Goal: Task Accomplishment & Management: Use online tool/utility

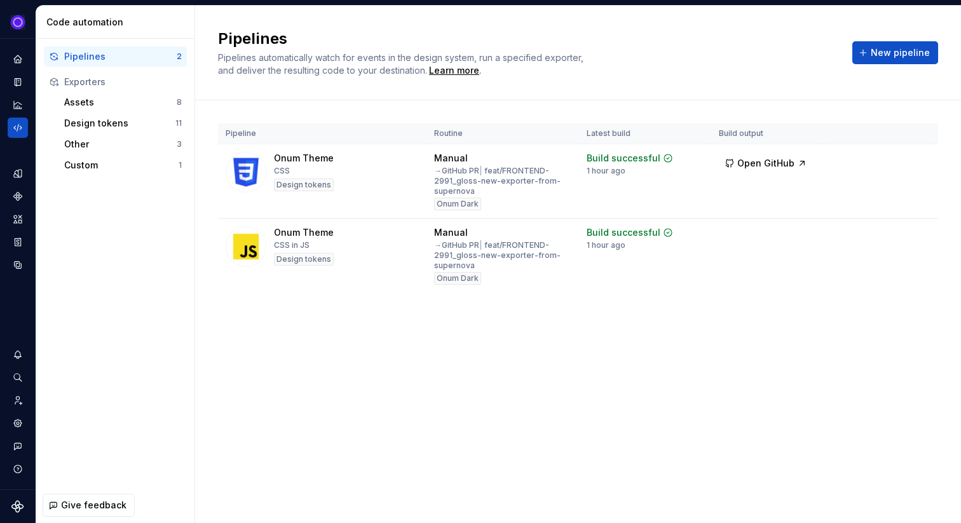
drag, startPoint x: 540, startPoint y: 328, endPoint x: 444, endPoint y: 316, distance: 97.4
click at [444, 316] on div "Pipeline Routine Latest build Build output Onum Theme CSS Design tokens Manual …" at bounding box center [578, 220] width 720 height 240
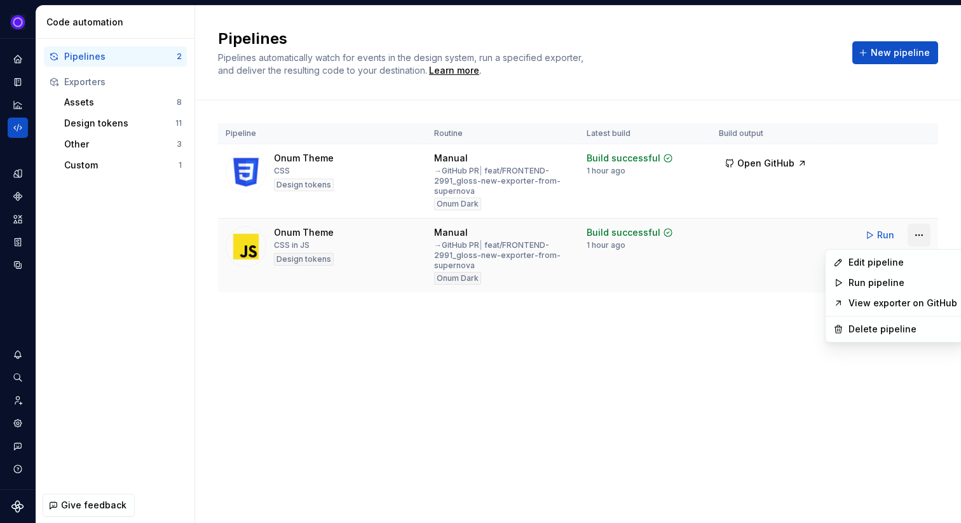
click at [926, 233] on html "Ixel Design system data Code automation Pipelines 2 Exporters Assets 8 Design t…" at bounding box center [480, 261] width 961 height 523
click at [873, 268] on div "Edit pipeline" at bounding box center [902, 262] width 109 height 13
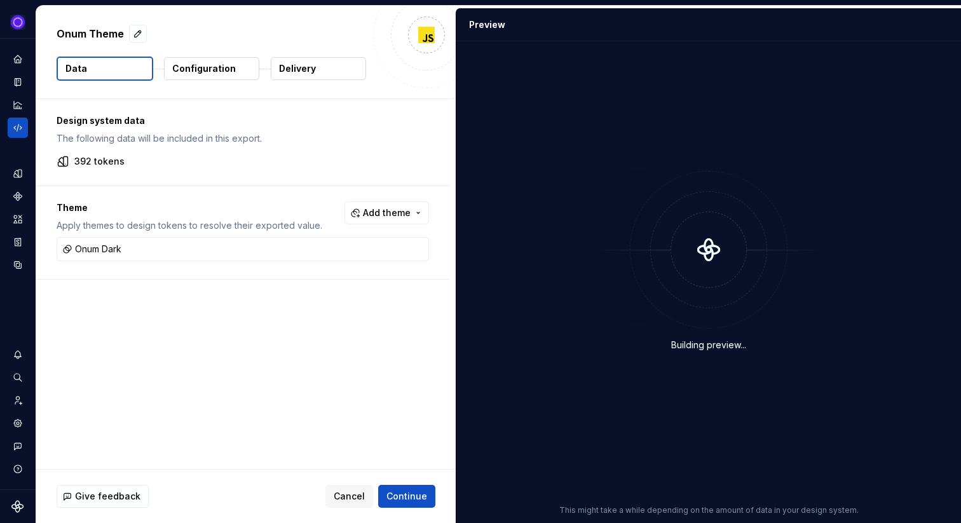
click at [229, 73] on p "Configuration" at bounding box center [204, 68] width 64 height 13
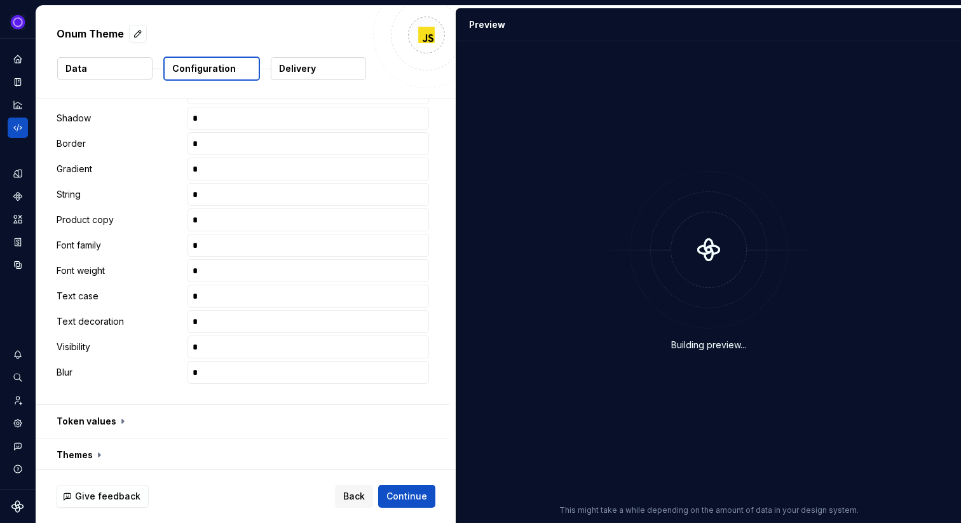
scroll to position [679, 0]
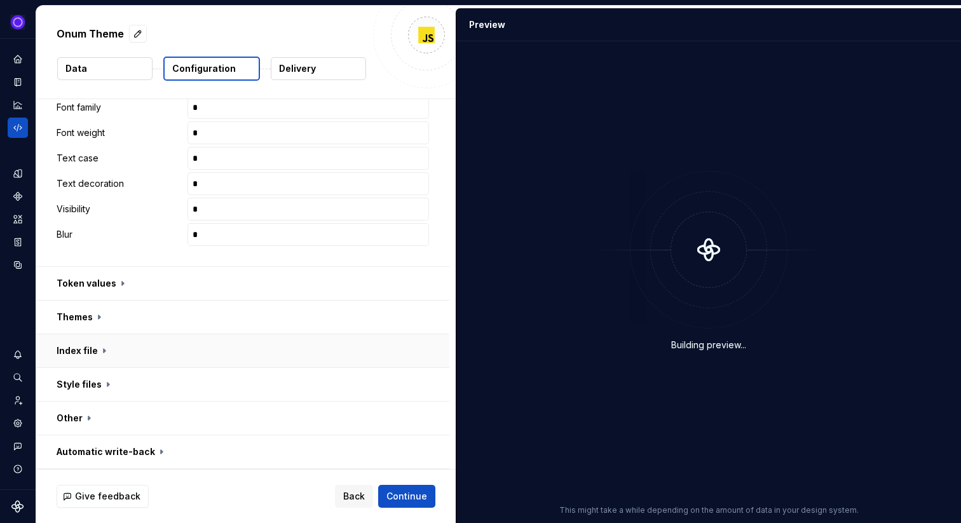
click at [79, 350] on button "button" at bounding box center [242, 350] width 413 height 33
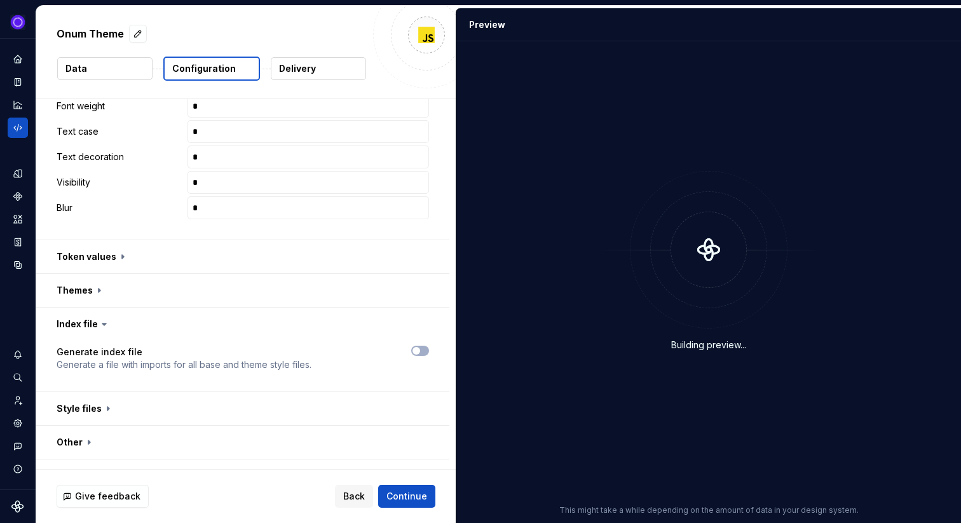
scroll to position [730, 0]
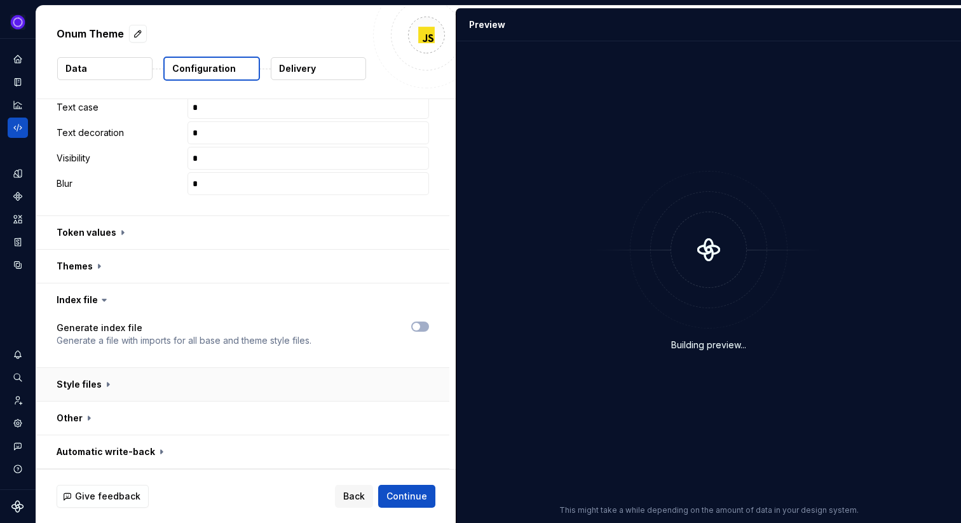
click at [94, 385] on button "button" at bounding box center [242, 384] width 413 height 33
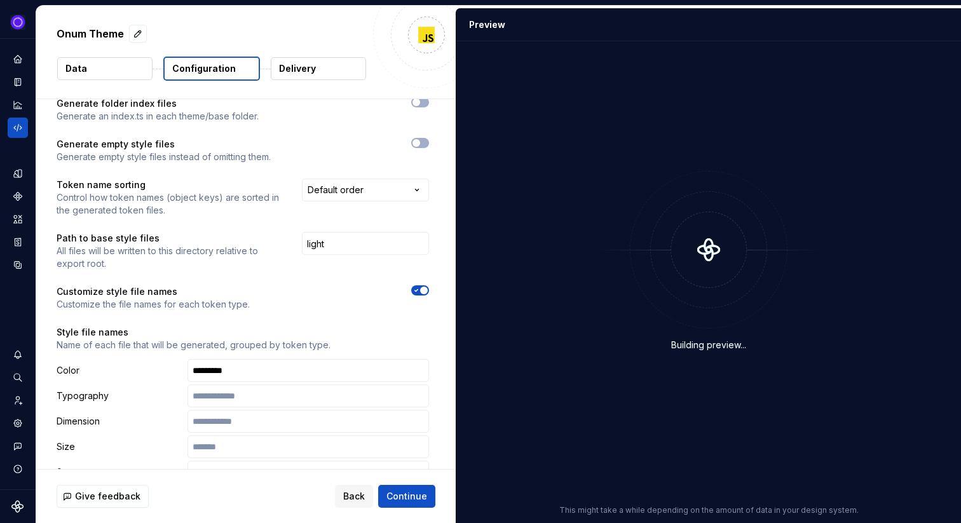
scroll to position [1057, 0]
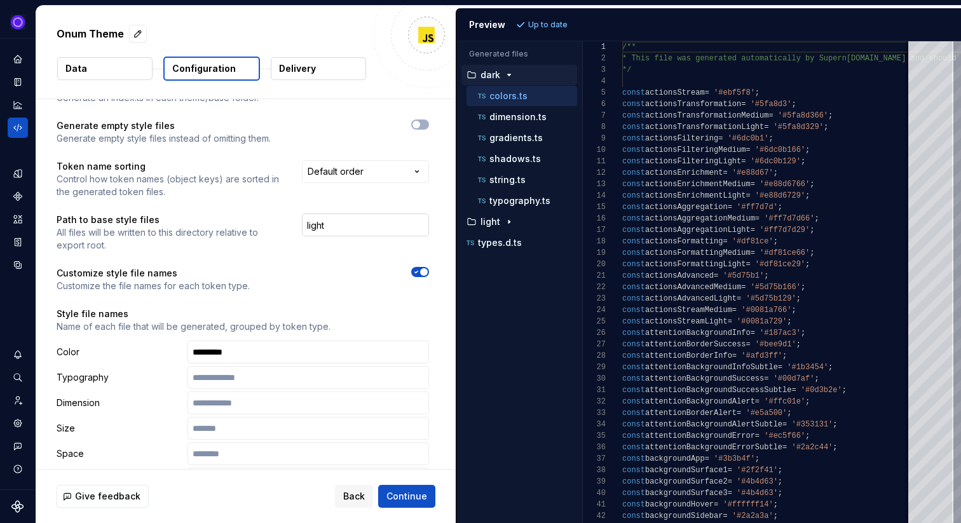
click at [313, 226] on input "light" at bounding box center [365, 224] width 127 height 23
type input "falcon_light"
click at [561, 11] on div "Preview Refresh preview" at bounding box center [708, 24] width 505 height 33
click at [562, 22] on span "Refresh preview" at bounding box center [561, 25] width 64 height 10
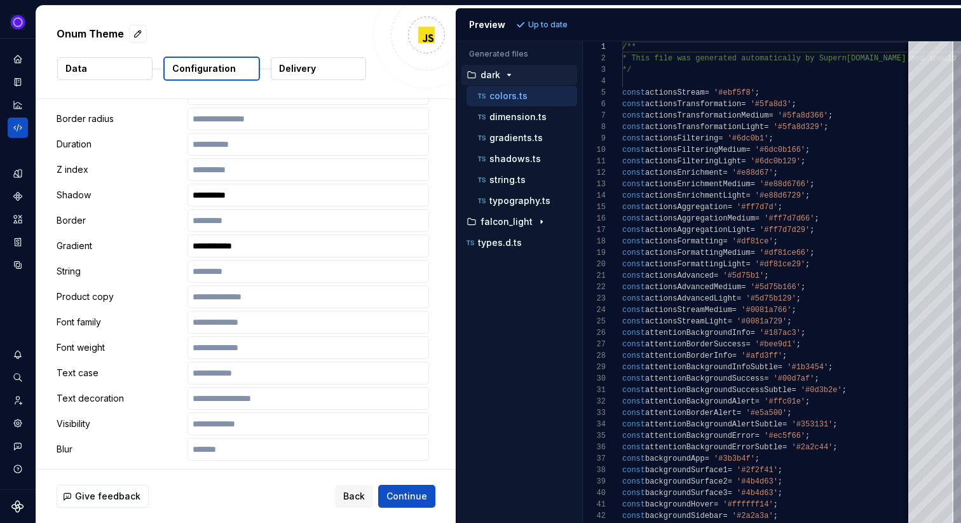
scroll to position [1650, 0]
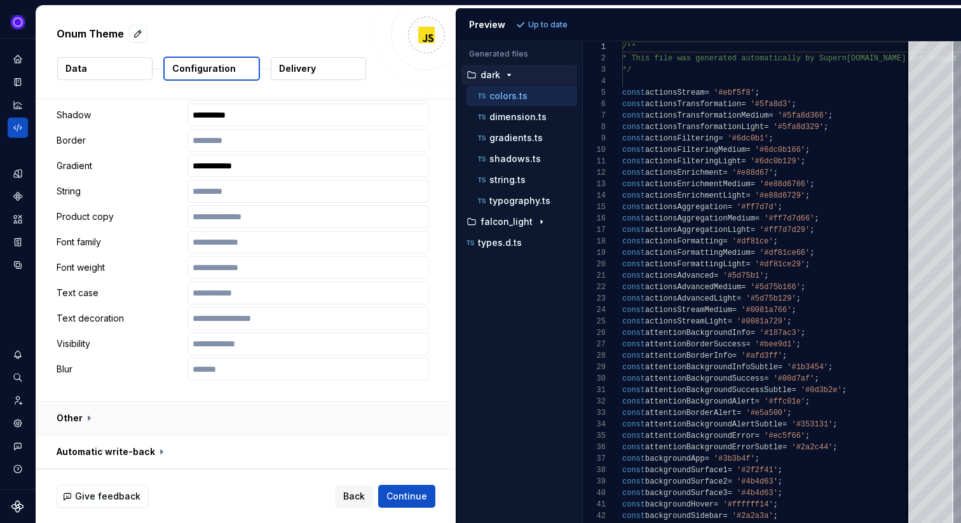
click at [118, 421] on button "button" at bounding box center [242, 418] width 413 height 33
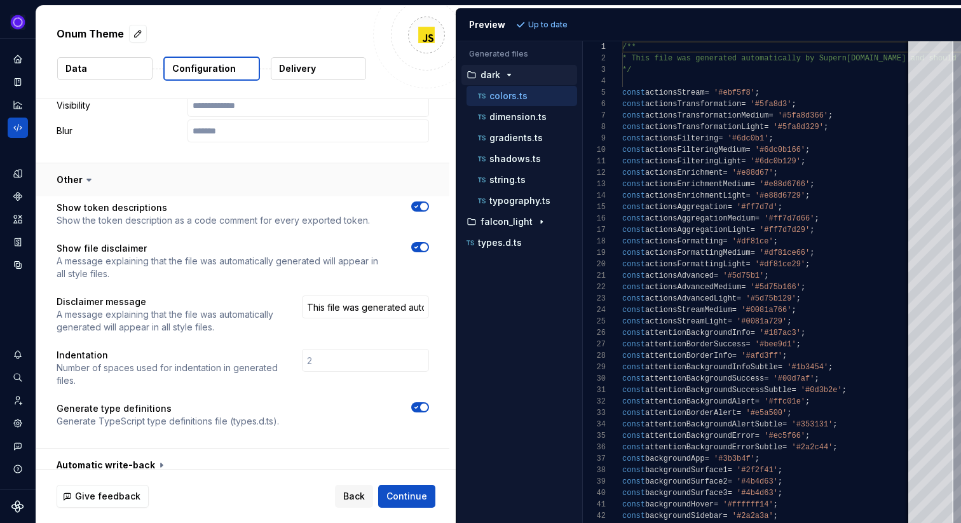
scroll to position [1902, 0]
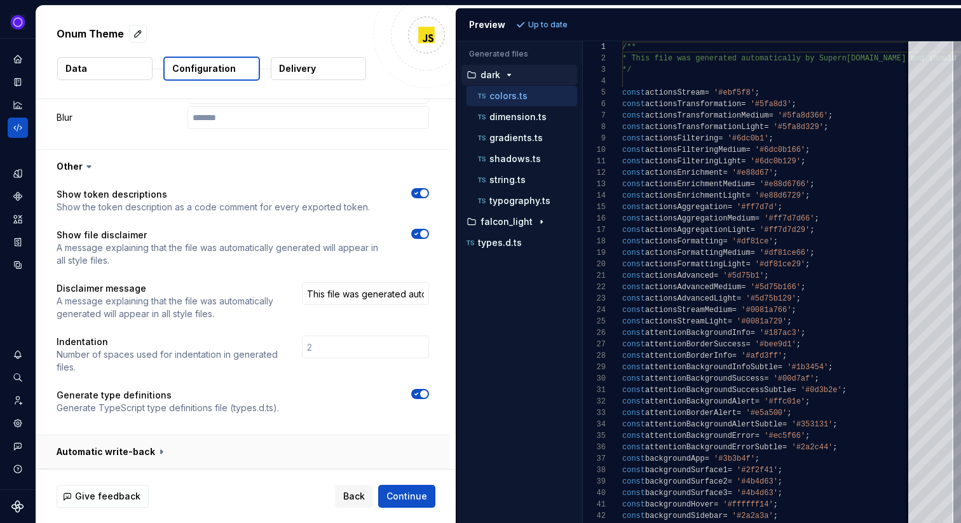
click at [119, 447] on button "button" at bounding box center [242, 451] width 413 height 33
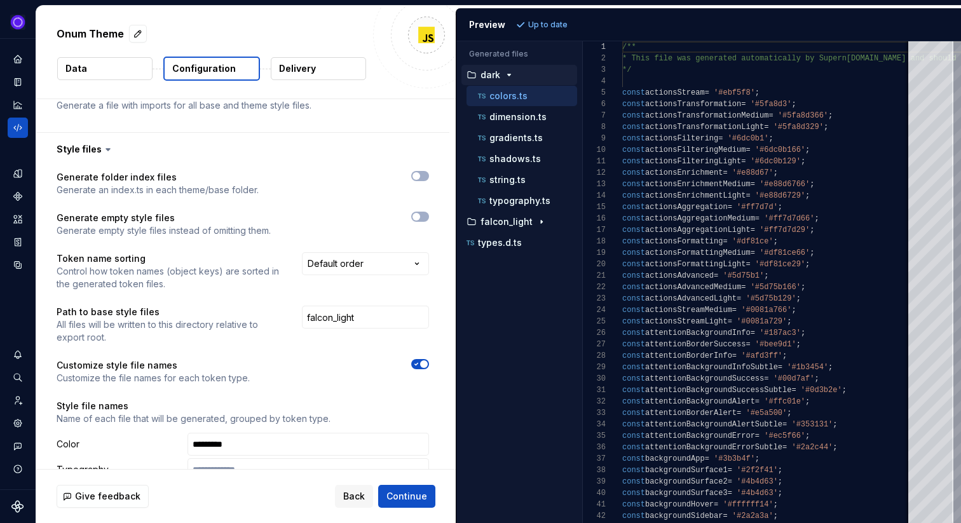
scroll to position [985, 0]
